Goal: Communication & Community: Answer question/provide support

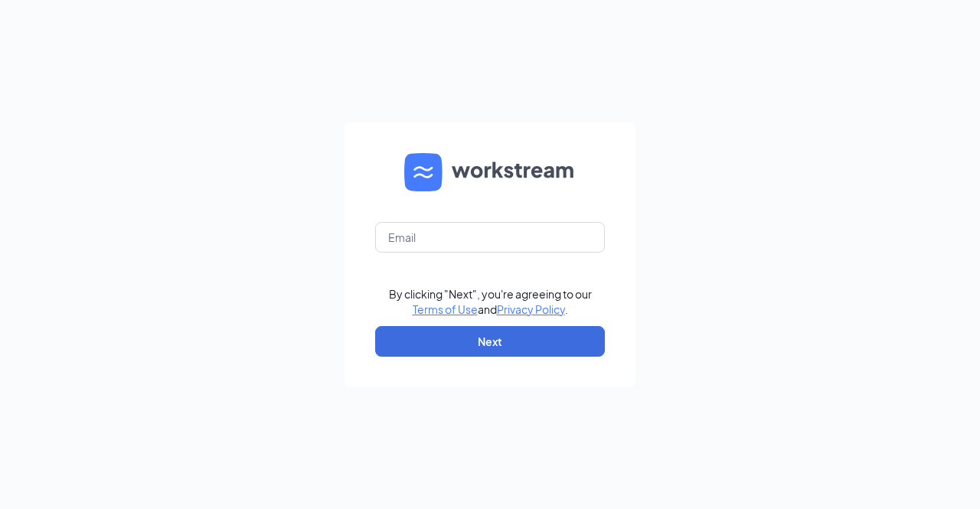
click at [443, 253] on input "text" at bounding box center [490, 237] width 230 height 31
type input "[PERSON_NAME][EMAIL_ADDRESS][DOMAIN_NAME]"
click at [370, 378] on form "[PERSON_NAME][EMAIL_ADDRESS][DOMAIN_NAME] By clicking "Next", you're agreeing t…" at bounding box center [490, 255] width 291 height 265
click at [402, 388] on form "[PERSON_NAME][EMAIL_ADDRESS][DOMAIN_NAME] By clicking "Next", you're agreeing t…" at bounding box center [490, 255] width 291 height 265
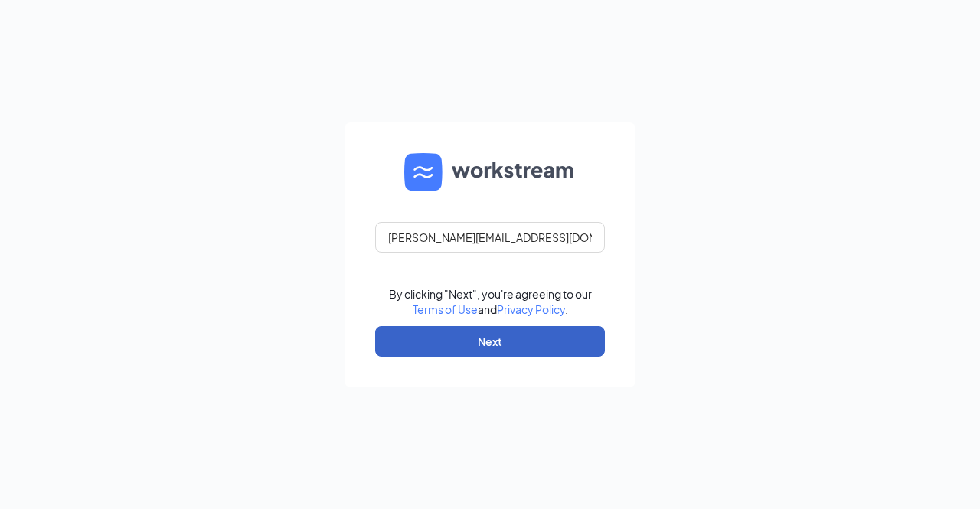
click at [387, 357] on button "Next" at bounding box center [490, 341] width 230 height 31
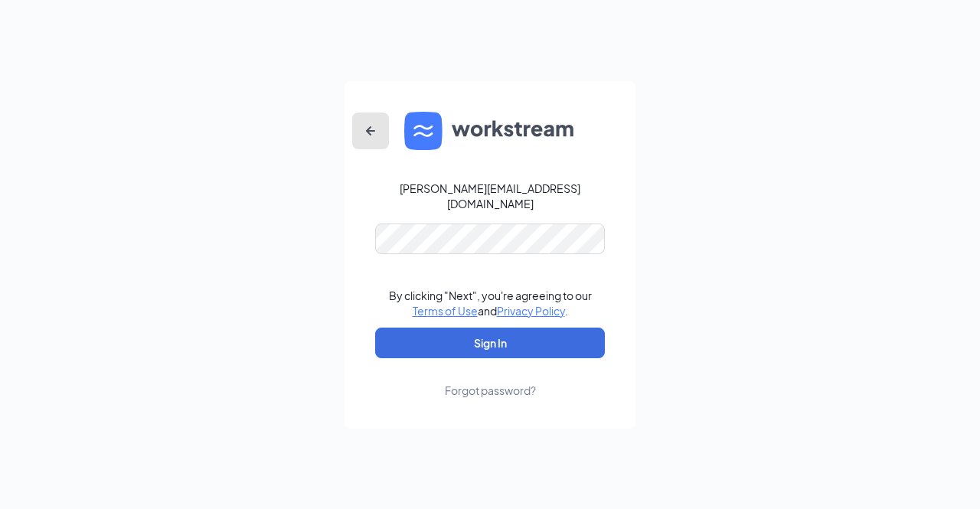
click at [369, 135] on icon "ArrowLeftNew" at bounding box center [370, 130] width 9 height 9
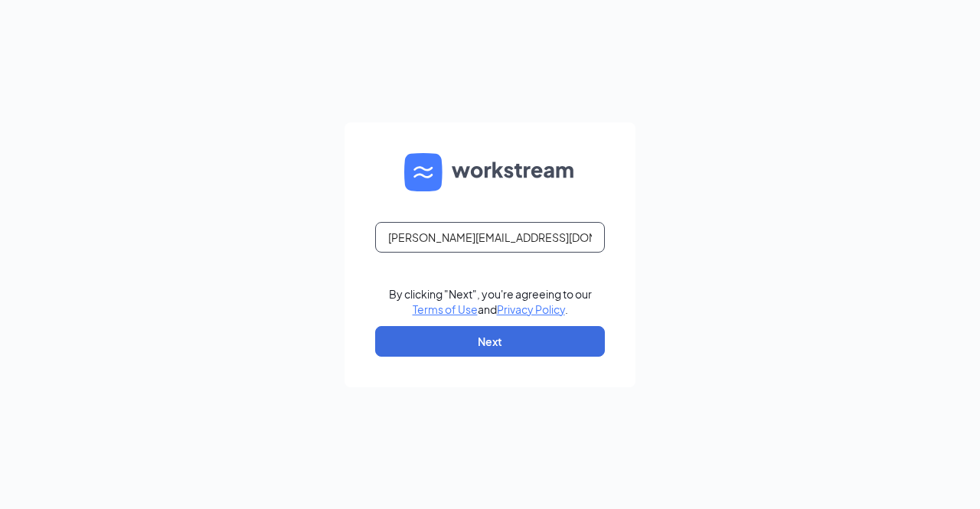
drag, startPoint x: 517, startPoint y: 291, endPoint x: 178, endPoint y: 303, distance: 338.7
click at [178, 303] on div "[PERSON_NAME][EMAIL_ADDRESS][DOMAIN_NAME] By clicking "Next", you're agreeing t…" at bounding box center [490, 254] width 980 height 509
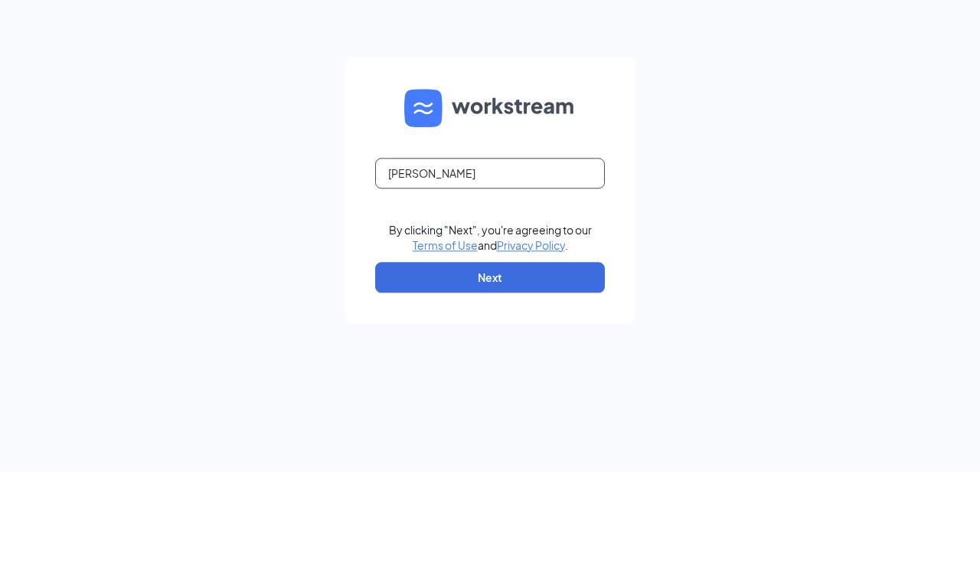
type input "[PERSON_NAME][EMAIL_ADDRESS][DOMAIN_NAME]"
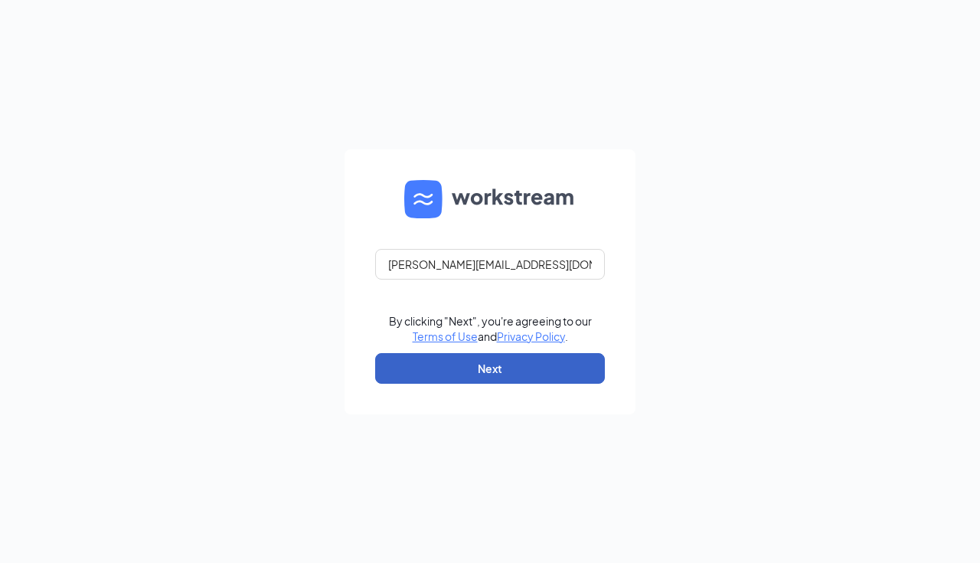
click at [505, 384] on button "Next" at bounding box center [490, 368] width 230 height 31
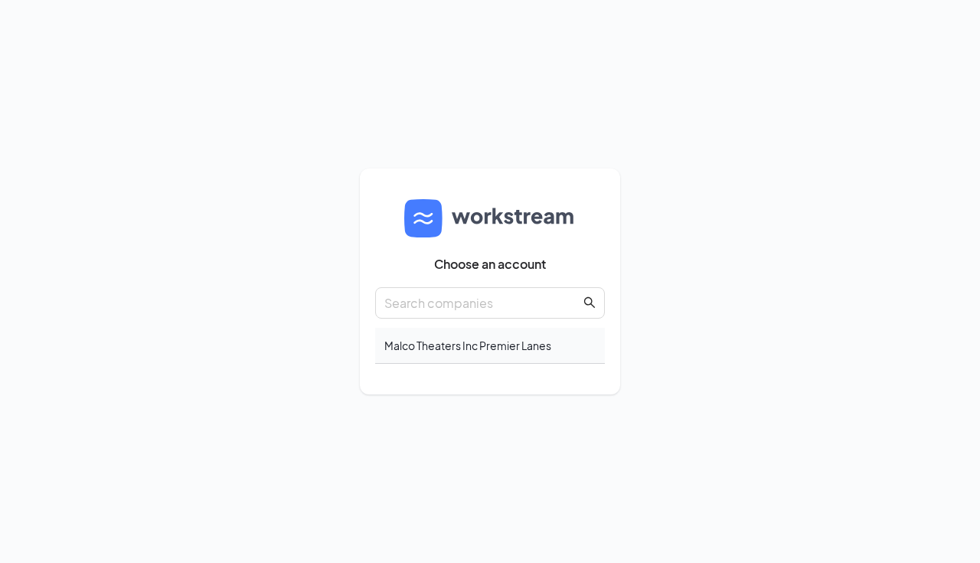
click at [456, 364] on div "Malco Theaters Inc Premier Lanes" at bounding box center [490, 346] width 230 height 36
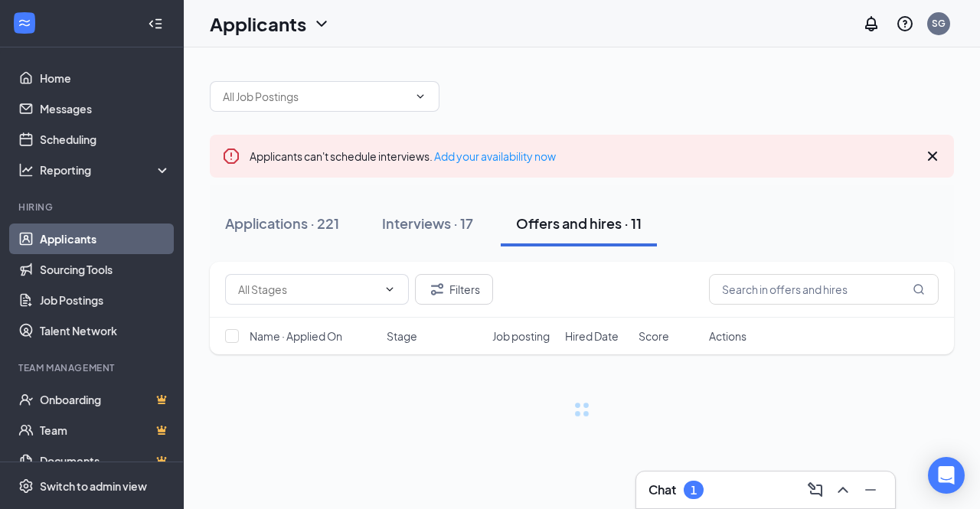
click at [686, 492] on div "1" at bounding box center [694, 490] width 20 height 18
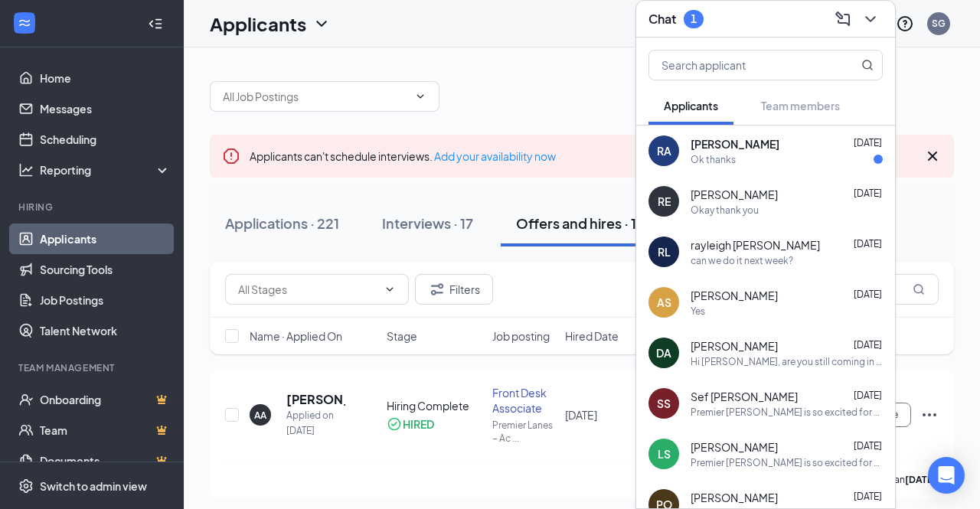
click at [752, 449] on span "[PERSON_NAME]" at bounding box center [734, 447] width 87 height 15
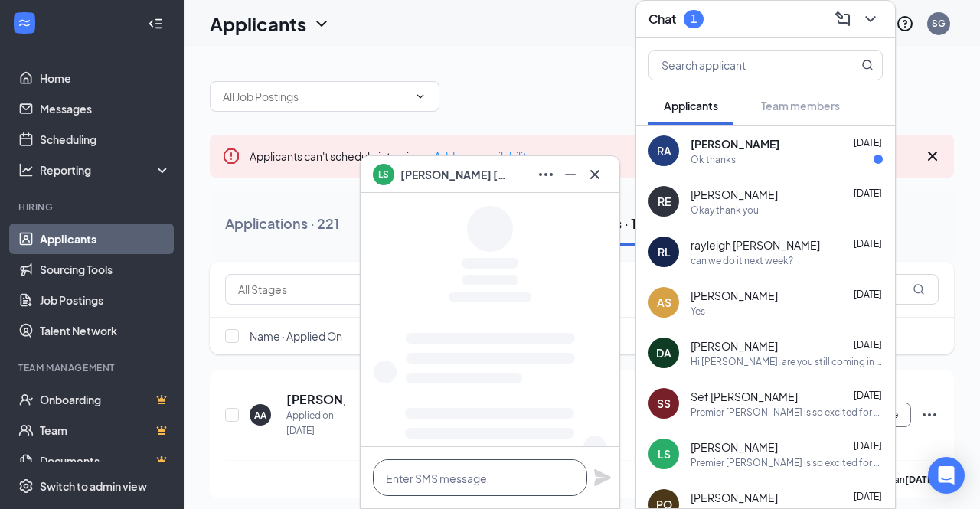
click at [503, 481] on textarea at bounding box center [480, 478] width 214 height 37
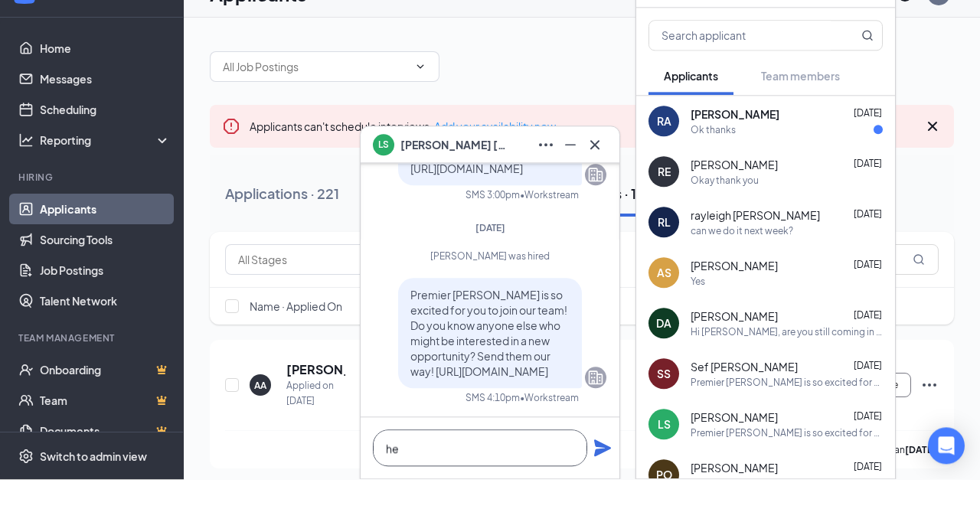
type textarea "h"
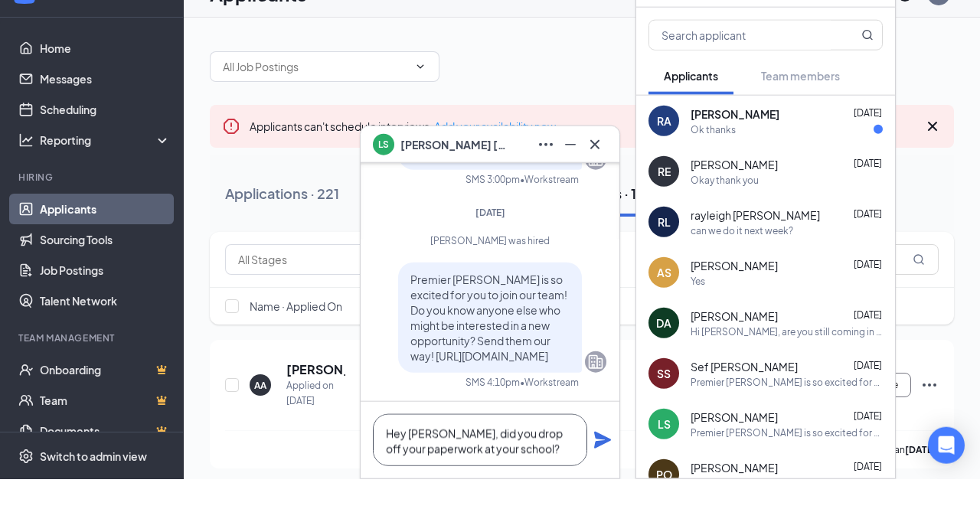
type textarea "Hey Logan, did you drop off your paperwork at your school?"
drag, startPoint x: 614, startPoint y: 443, endPoint x: 606, endPoint y: 437, distance: 10.4
click at [611, 440] on div "Hey Logan, did you drop off your paperwork at your school?" at bounding box center [490, 470] width 259 height 77
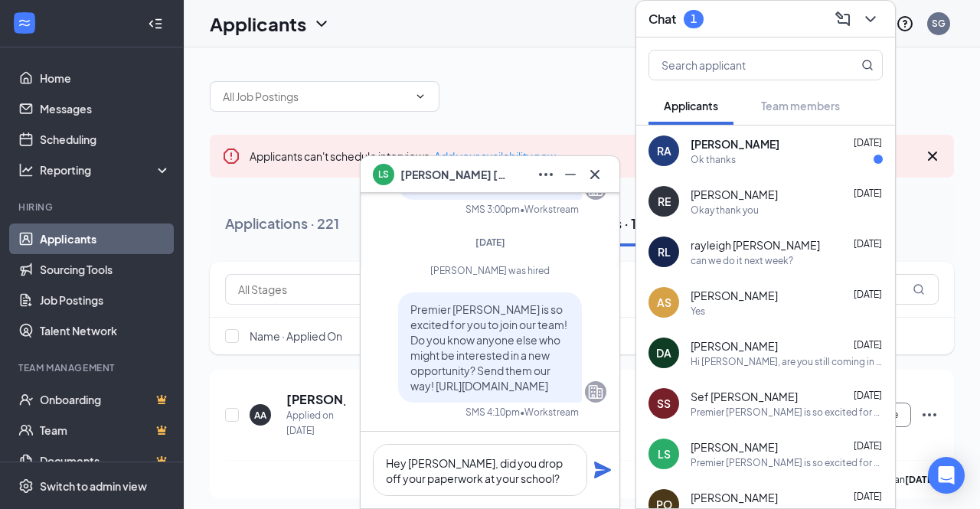
click at [602, 483] on div "Hey Logan, did you drop off your paperwork at your school?" at bounding box center [490, 470] width 259 height 77
click at [600, 476] on icon "Plane" at bounding box center [603, 470] width 18 height 18
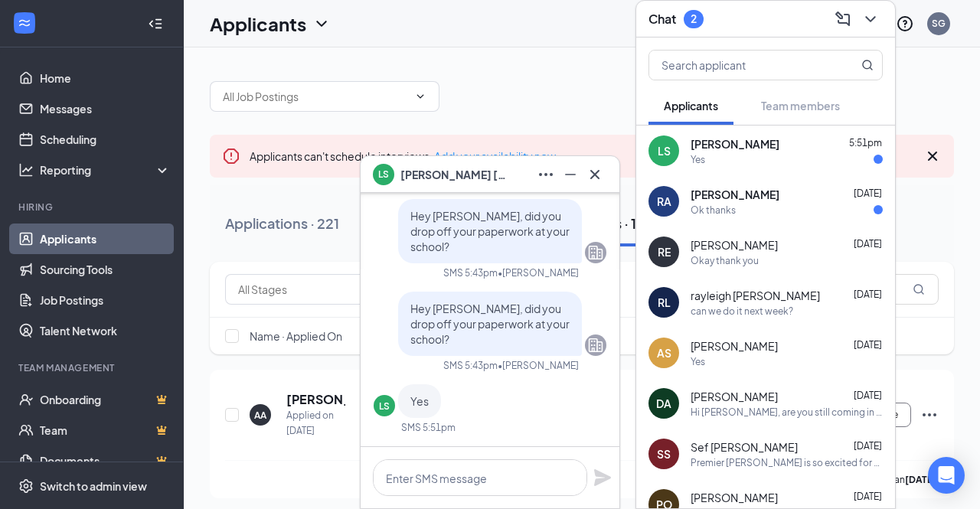
click at [787, 149] on div "Logan Soutiere 5:51pm" at bounding box center [787, 143] width 192 height 15
click at [594, 182] on icon "Cross" at bounding box center [595, 174] width 18 height 18
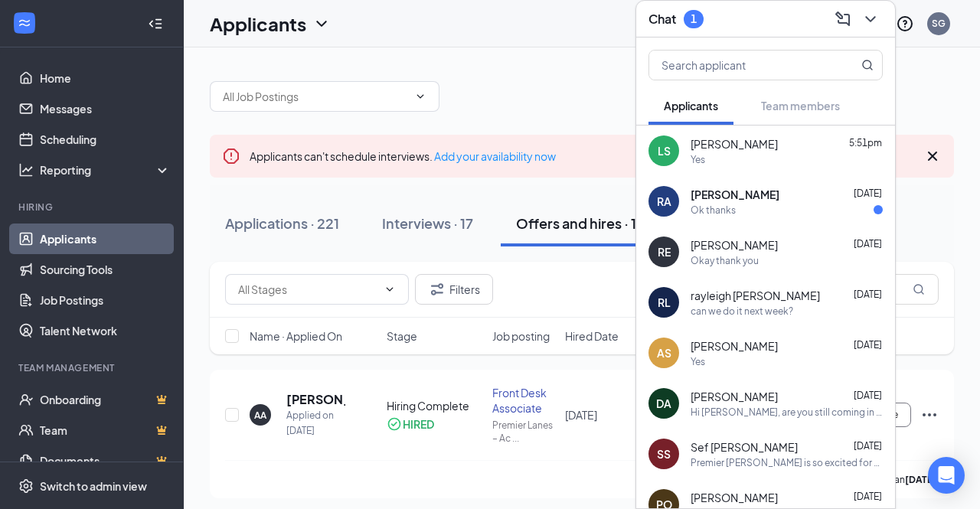
click at [803, 204] on div "Ok thanks" at bounding box center [787, 210] width 192 height 13
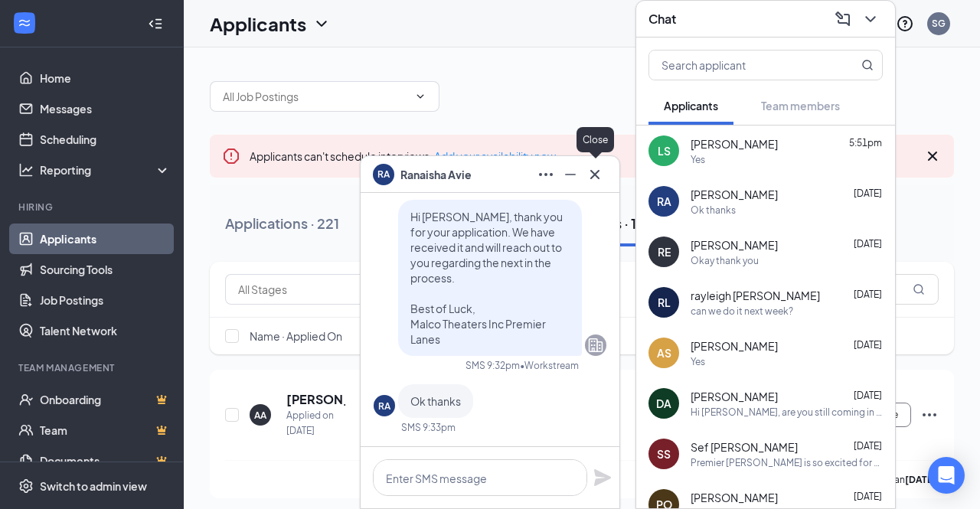
click at [603, 178] on icon "Cross" at bounding box center [595, 174] width 18 height 18
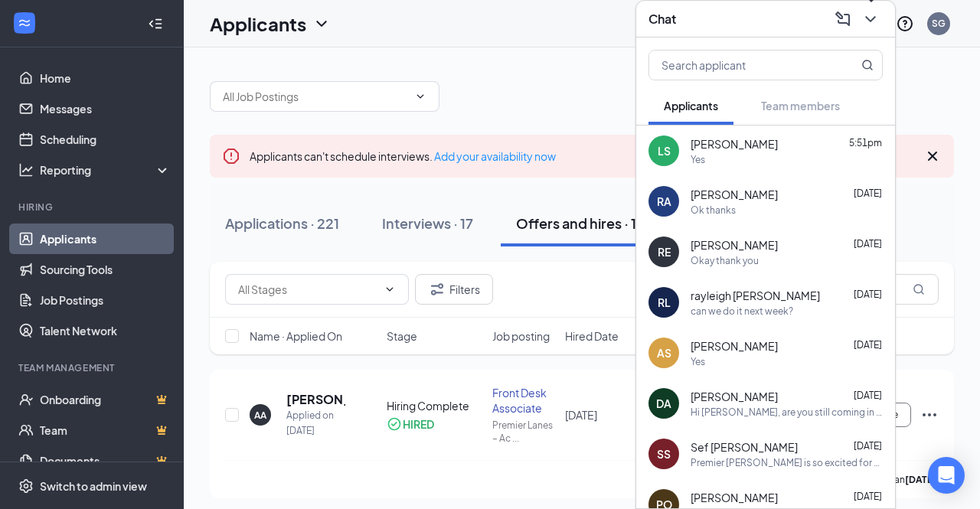
click at [875, 25] on icon "ChevronDown" at bounding box center [871, 19] width 18 height 18
